Goal: Task Accomplishment & Management: Manage account settings

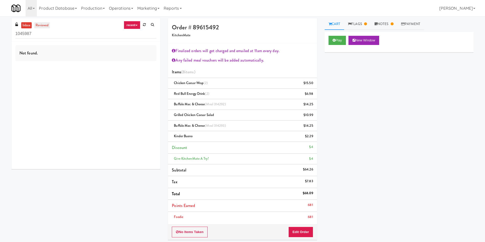
click at [43, 25] on link "reviewed" at bounding box center [42, 25] width 16 height 6
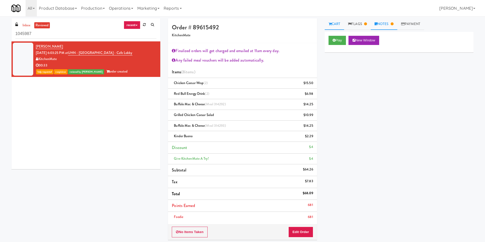
click at [390, 24] on link "Notes" at bounding box center [384, 24] width 27 height 12
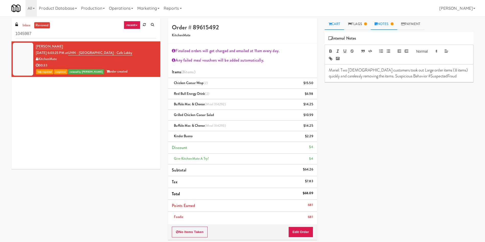
click at [333, 24] on link "Cart" at bounding box center [335, 24] width 20 height 12
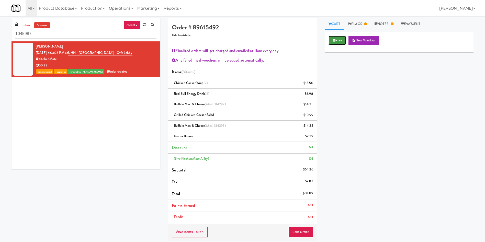
click at [339, 39] on button "Play" at bounding box center [337, 40] width 18 height 9
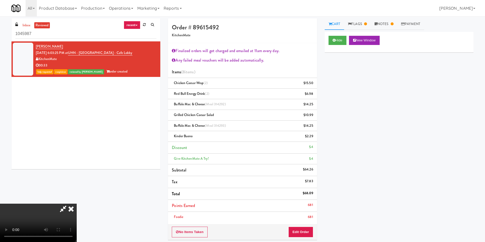
click at [69, 204] on icon at bounding box center [63, 209] width 12 height 10
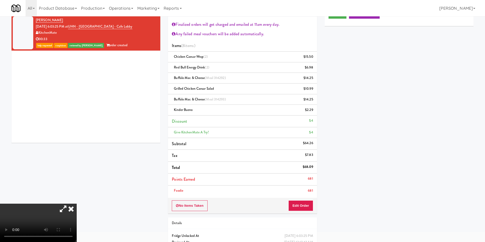
scroll to position [38, 0]
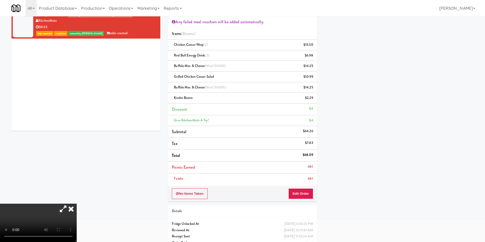
click at [77, 204] on video at bounding box center [38, 223] width 77 height 38
click at [346, 176] on div "Hide New Window Primary Flag Clear Flag if unable to determine what was taken o…" at bounding box center [399, 90] width 149 height 192
click at [77, 204] on icon at bounding box center [70, 209] width 11 height 10
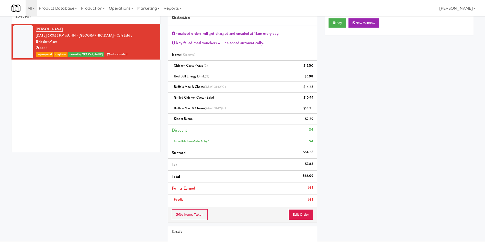
scroll to position [0, 0]
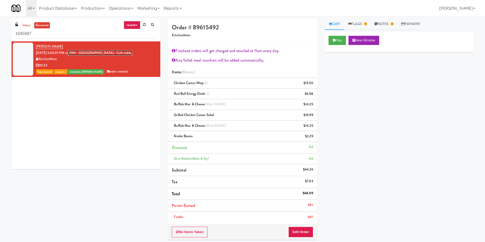
click at [97, 53] on link "UHN - Lyndhurst Centre - Cafe Lobby" at bounding box center [100, 52] width 64 height 5
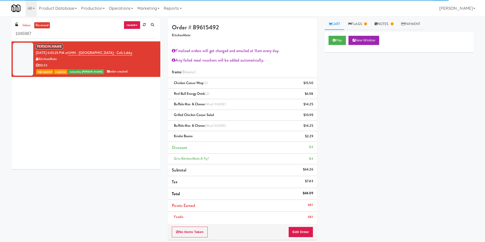
click at [50, 47] on link "[PERSON_NAME]" at bounding box center [49, 46] width 27 height 5
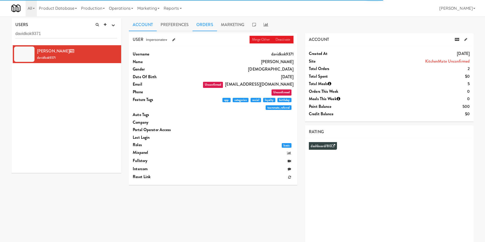
click at [203, 24] on link "Orders" at bounding box center [204, 24] width 25 height 13
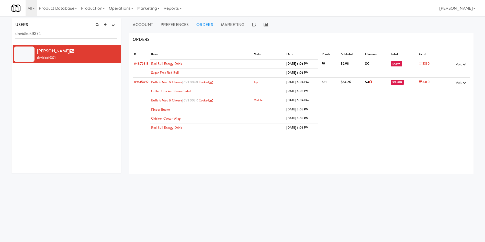
click at [213, 159] on div "# Item Mate Date Points Subtotal Discount Total Card 64876813 Red Bull Energy D…" at bounding box center [301, 110] width 345 height 128
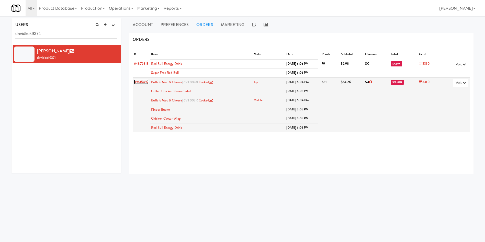
click at [144, 82] on link "89615492" at bounding box center [141, 81] width 15 height 5
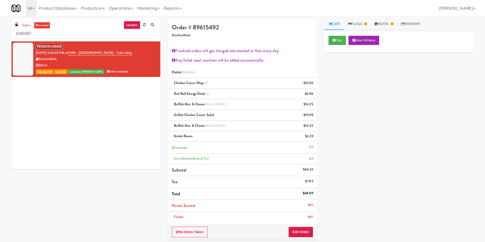
click at [42, 46] on link "[PERSON_NAME]" at bounding box center [49, 46] width 27 height 5
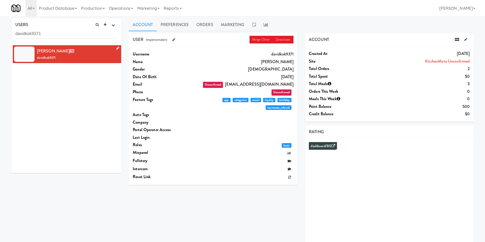
click at [49, 50] on span "[PERSON_NAME]" at bounding box center [56, 51] width 39 height 6
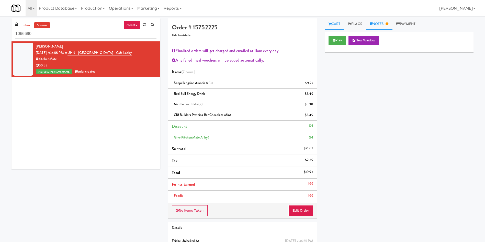
click at [376, 22] on link "Notes" at bounding box center [379, 24] width 27 height 12
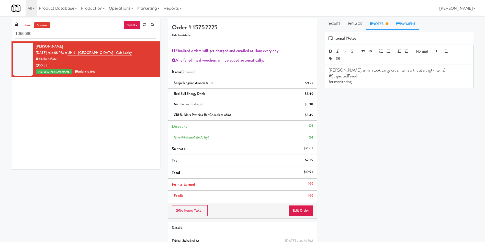
click at [407, 25] on link "Payment" at bounding box center [405, 24] width 27 height 12
click at [397, 54] on div "Payout" at bounding box center [398, 55] width 141 height 8
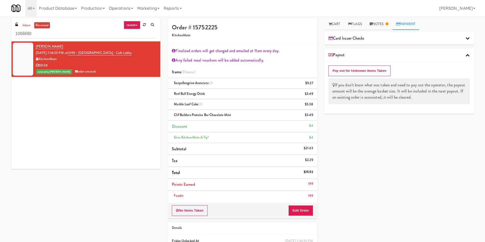
click at [397, 55] on div "Payout" at bounding box center [398, 55] width 141 height 8
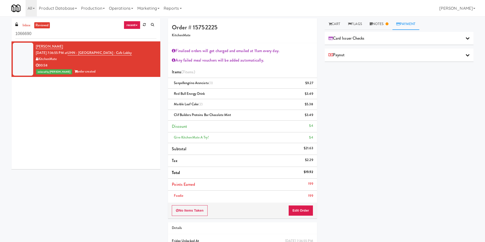
click at [399, 42] on div "Card Issuer Checks" at bounding box center [399, 38] width 149 height 13
click at [43, 45] on link "Stanislav Pecha" at bounding box center [49, 46] width 27 height 5
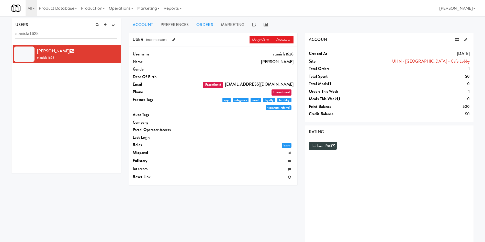
click at [208, 24] on link "Orders" at bounding box center [204, 24] width 25 height 13
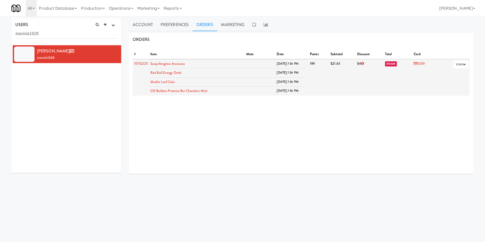
click at [385, 64] on span "$19.92" at bounding box center [391, 63] width 12 height 5
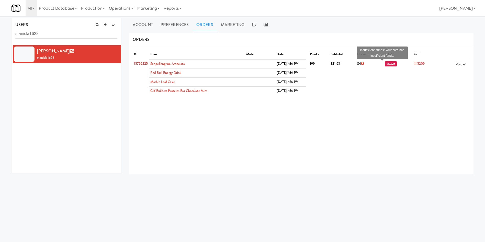
click at [332, 123] on div "# Item Mate Date Points Subtotal Discount Total Card 15752225 Sanpellengrino Ar…" at bounding box center [301, 110] width 345 height 128
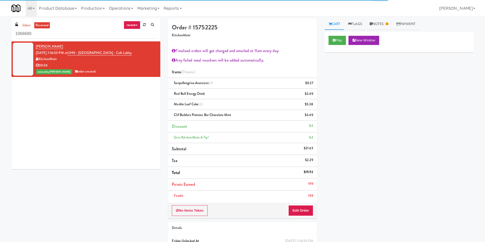
click at [31, 26] on ul "inbox reviewed" at bounding box center [35, 25] width 31 height 6
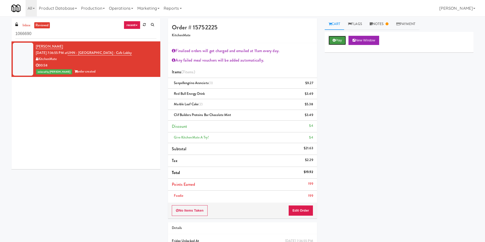
click at [341, 39] on button "Play" at bounding box center [337, 40] width 18 height 9
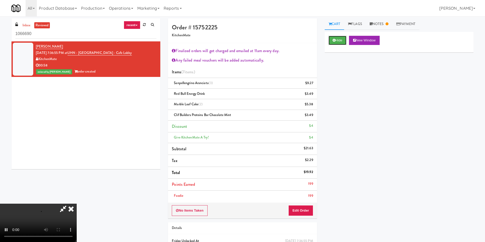
scroll to position [77, 0]
click at [77, 204] on video at bounding box center [38, 223] width 77 height 38
click at [77, 204] on icon at bounding box center [70, 209] width 11 height 10
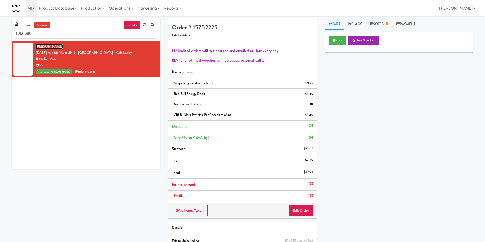
click at [49, 45] on link "Stanislav Pecha" at bounding box center [49, 46] width 27 height 5
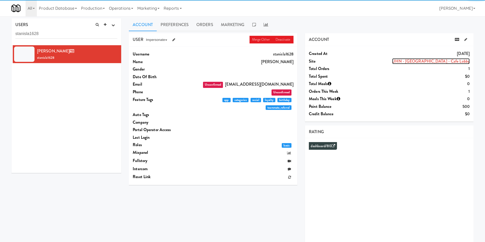
click at [460, 60] on link "UHN - Lyndhurst Centre - Cafe Lobby" at bounding box center [430, 61] width 77 height 6
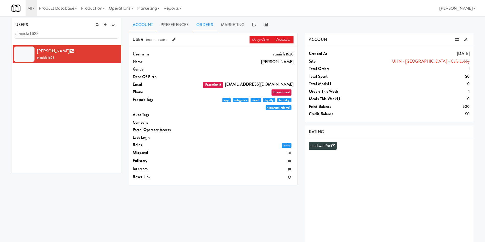
drag, startPoint x: 211, startPoint y: 26, endPoint x: 490, endPoint y: 55, distance: 280.8
click at [211, 26] on link "Orders" at bounding box center [204, 24] width 25 height 13
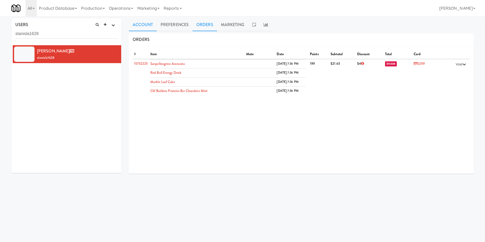
click at [145, 24] on link "Account" at bounding box center [143, 24] width 28 height 13
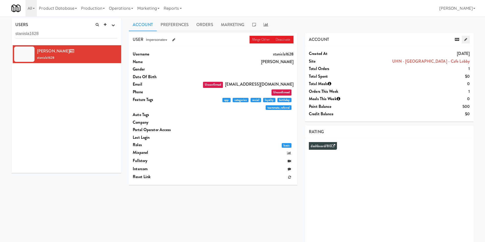
drag, startPoint x: 466, startPoint y: 41, endPoint x: 469, endPoint y: 57, distance: 15.7
click at [466, 41] on link at bounding box center [466, 40] width 8 height 8
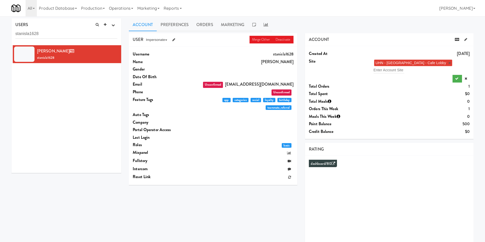
click at [448, 64] on link "×" at bounding box center [449, 63] width 2 height 4
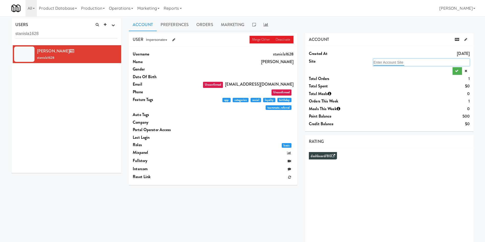
click at [404, 61] on input "text" at bounding box center [388, 62] width 31 height 7
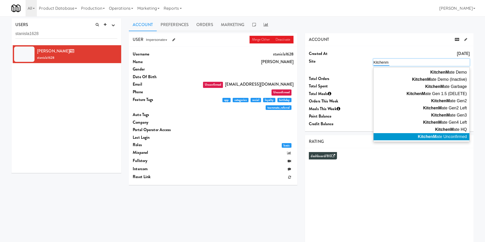
type input "Kitchenm"
click at [434, 135] on em "KitchenM" at bounding box center [427, 136] width 19 height 4
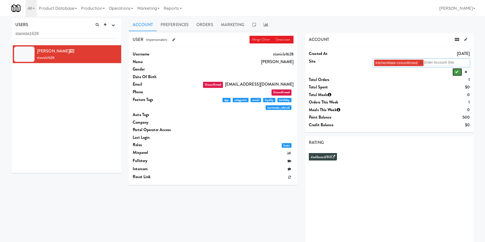
click at [458, 71] on button "submit" at bounding box center [456, 72] width 9 height 8
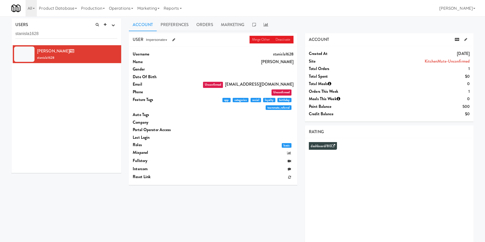
click at [77, 102] on div "Stanislav Pecha stanisla1628" at bounding box center [67, 109] width 110 height 128
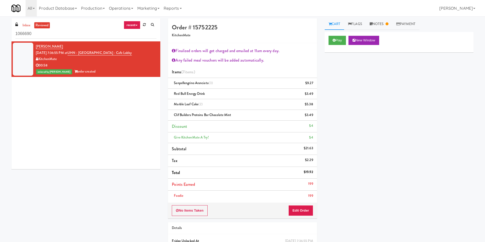
click at [96, 159] on div "Stanislav Pecha Sep 22, 2025 7:36:55 PM at UHN - Lyndhurst Centre - Cafe Lobby …" at bounding box center [86, 105] width 149 height 128
click at [54, 45] on link "Stanislav Pecha" at bounding box center [49, 46] width 27 height 5
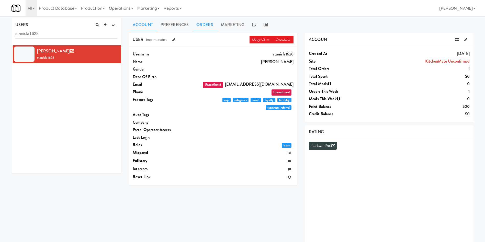
click at [205, 24] on link "Orders" at bounding box center [204, 24] width 25 height 13
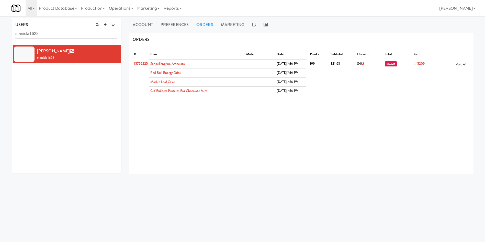
click at [385, 138] on div "# Item Mate Date Points Subtotal Discount Total Card 15752225 Sanpellengrino Ar…" at bounding box center [301, 110] width 345 height 128
click at [60, 107] on div "Stanislav Pecha stanisla1628" at bounding box center [67, 109] width 110 height 128
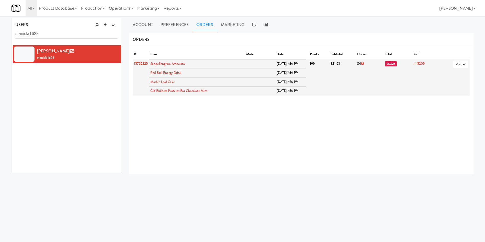
click at [385, 64] on span "$19.92" at bounding box center [391, 63] width 12 height 5
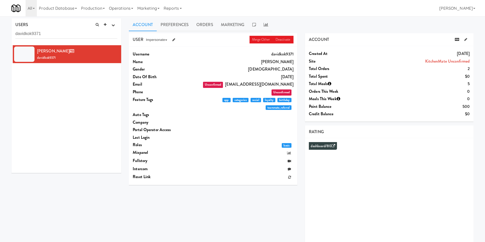
click at [108, 150] on div "[PERSON_NAME] davidkok9371" at bounding box center [67, 109] width 110 height 128
